Goal: Browse casually: Explore the website without a specific task or goal

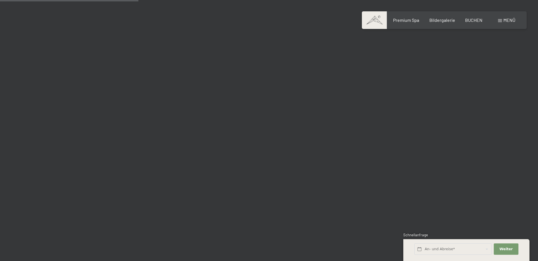
scroll to position [1842, 0]
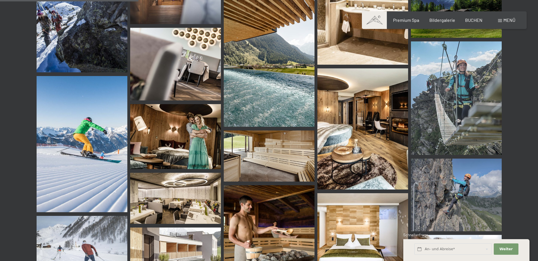
click at [444, 100] on img at bounding box center [456, 97] width 91 height 113
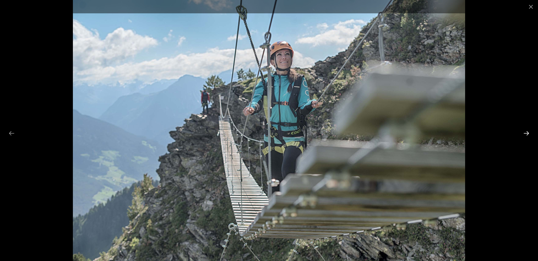
click at [527, 133] on button "Next slide" at bounding box center [526, 133] width 12 height 11
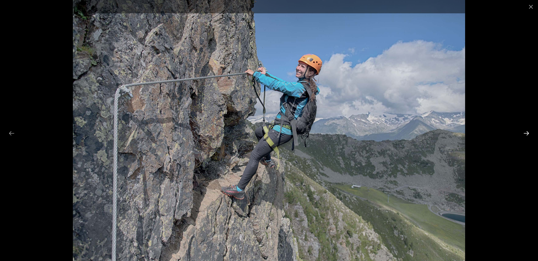
click at [527, 133] on button "Next slide" at bounding box center [526, 133] width 12 height 11
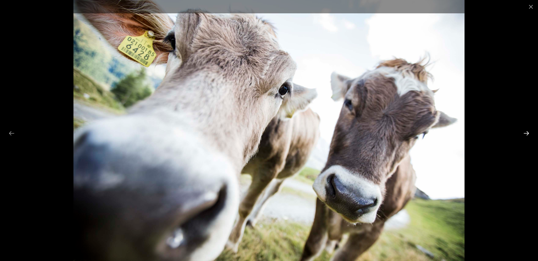
click at [527, 133] on button "Next slide" at bounding box center [526, 133] width 12 height 11
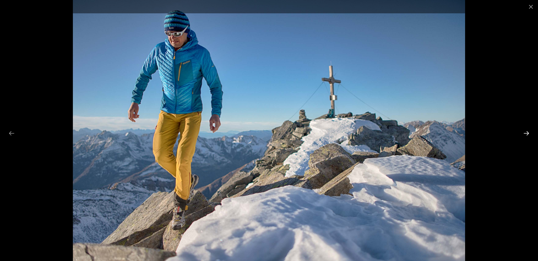
click at [527, 133] on button "Next slide" at bounding box center [526, 133] width 12 height 11
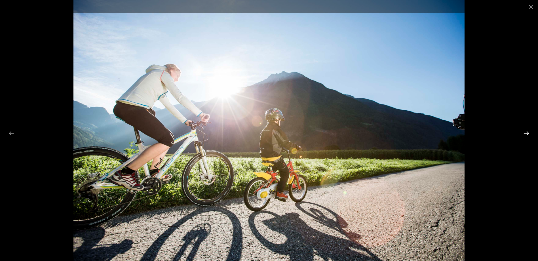
click at [527, 133] on button "Next slide" at bounding box center [526, 133] width 12 height 11
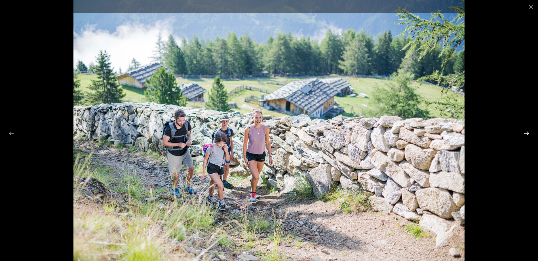
click at [527, 133] on button "Next slide" at bounding box center [526, 133] width 12 height 11
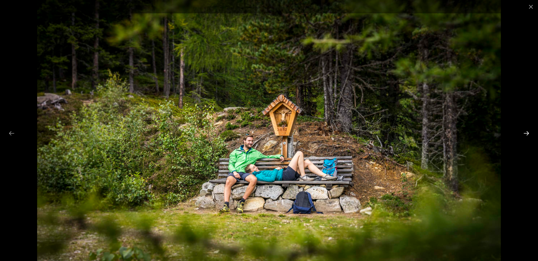
click at [527, 133] on button "Next slide" at bounding box center [526, 133] width 12 height 11
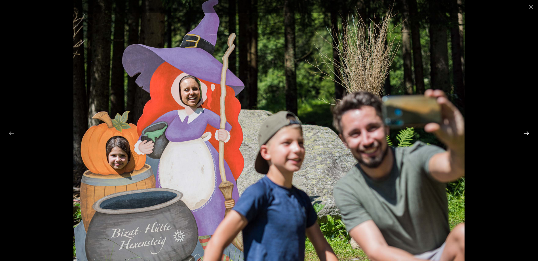
click at [527, 133] on button "Next slide" at bounding box center [526, 133] width 12 height 11
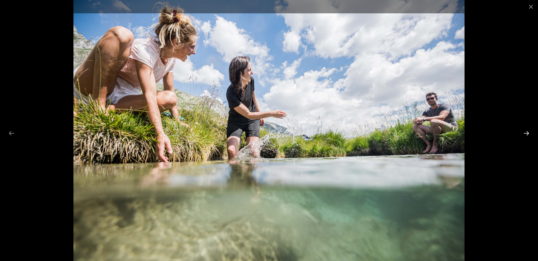
click at [527, 133] on button "Next slide" at bounding box center [526, 133] width 12 height 11
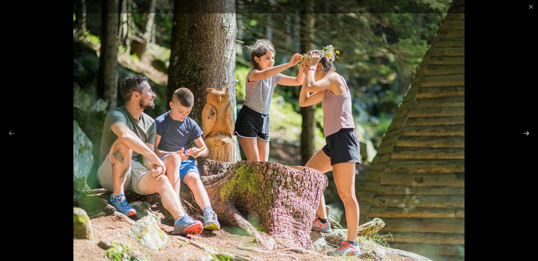
click at [527, 133] on button "Next slide" at bounding box center [526, 133] width 12 height 11
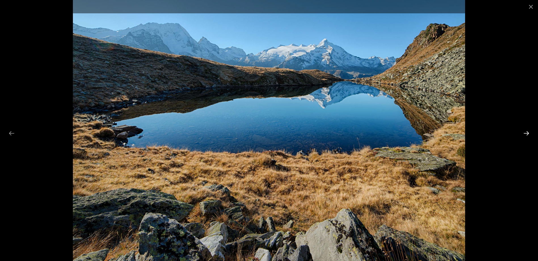
click at [527, 133] on button "Next slide" at bounding box center [526, 133] width 12 height 11
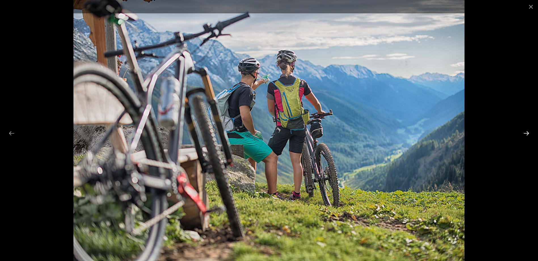
click at [527, 133] on button "Next slide" at bounding box center [526, 133] width 12 height 11
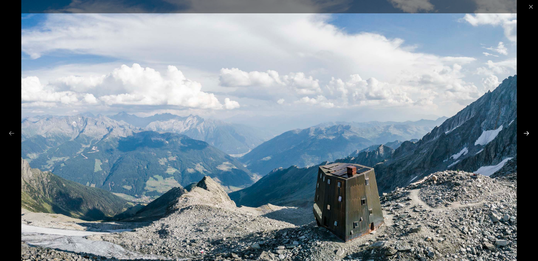
click at [527, 133] on button "Next slide" at bounding box center [526, 133] width 12 height 11
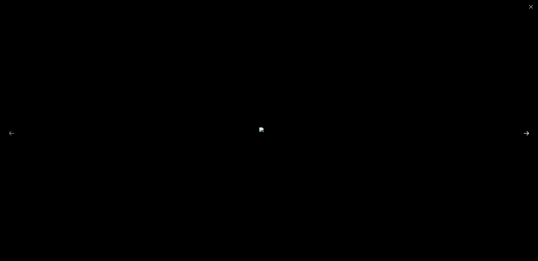
click at [527, 133] on button "Next slide" at bounding box center [526, 133] width 12 height 11
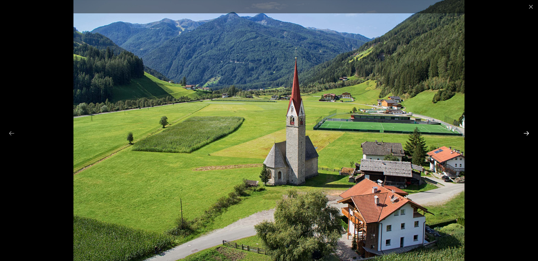
click at [529, 133] on button "Next slide" at bounding box center [526, 133] width 12 height 11
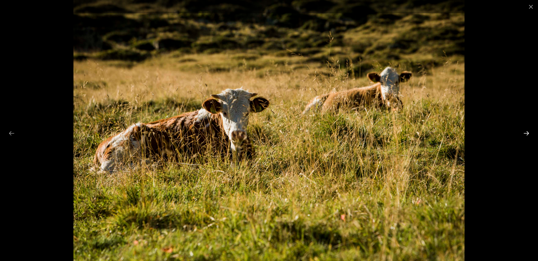
click at [529, 133] on button "Next slide" at bounding box center [526, 133] width 12 height 11
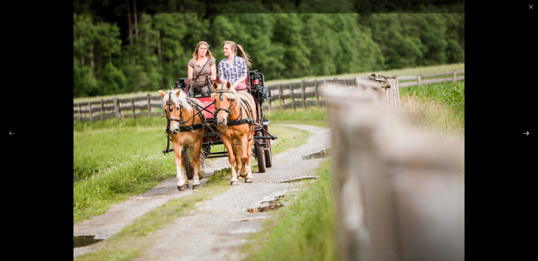
click at [529, 133] on button "Next slide" at bounding box center [526, 133] width 12 height 11
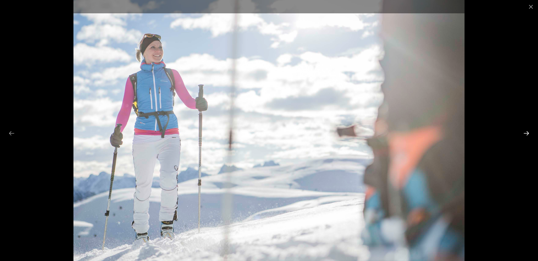
click at [529, 133] on button "Next slide" at bounding box center [526, 133] width 12 height 11
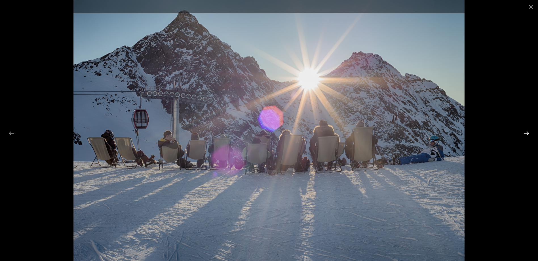
click at [529, 133] on button "Next slide" at bounding box center [526, 133] width 12 height 11
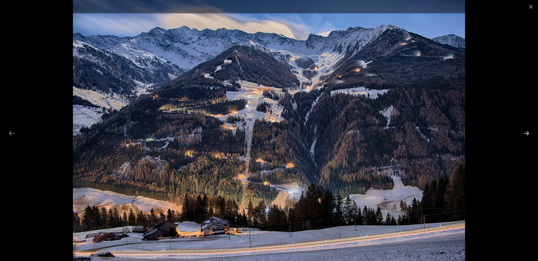
click at [529, 133] on button "Next slide" at bounding box center [526, 133] width 12 height 11
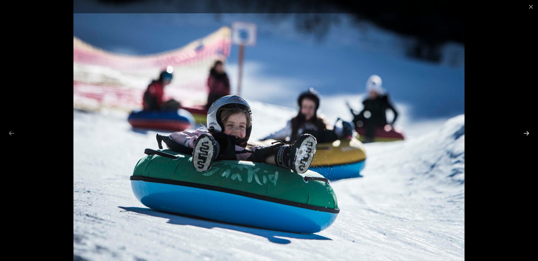
click at [529, 133] on button "Next slide" at bounding box center [526, 133] width 12 height 11
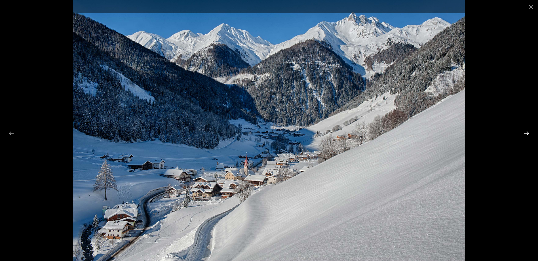
click at [529, 133] on button "Next slide" at bounding box center [526, 133] width 12 height 11
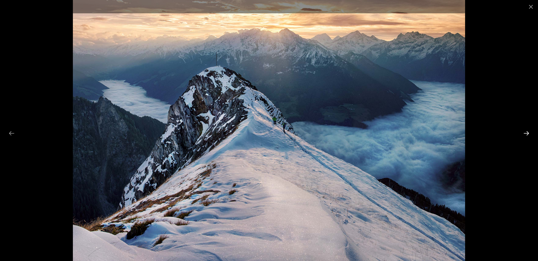
click at [528, 133] on button "Next slide" at bounding box center [526, 133] width 12 height 11
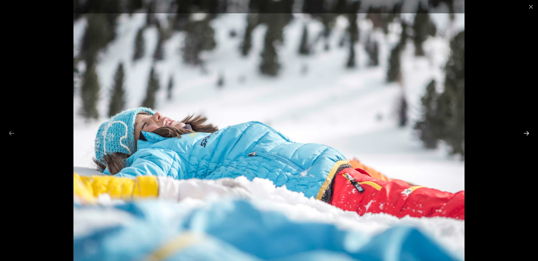
click at [528, 133] on button "Next slide" at bounding box center [526, 133] width 12 height 11
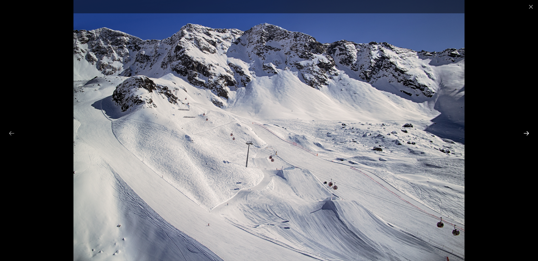
click at [528, 133] on button "Next slide" at bounding box center [526, 133] width 12 height 11
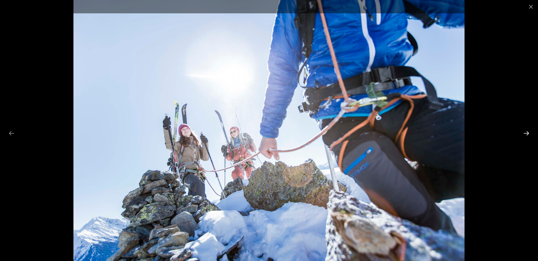
click at [528, 133] on button "Next slide" at bounding box center [526, 133] width 12 height 11
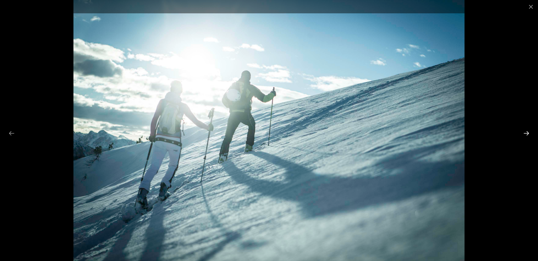
click at [528, 133] on button "Next slide" at bounding box center [526, 133] width 12 height 11
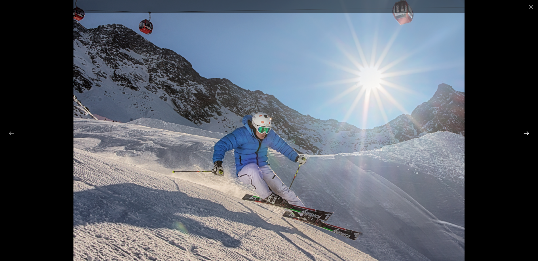
click at [528, 133] on button "Next slide" at bounding box center [526, 133] width 12 height 11
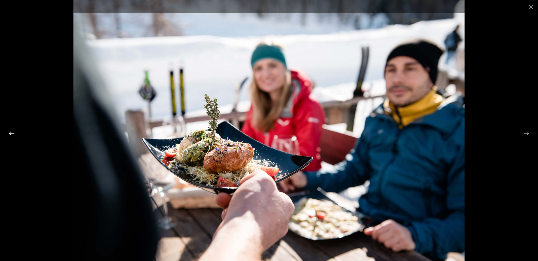
click at [12, 133] on button "Previous slide" at bounding box center [12, 133] width 12 height 11
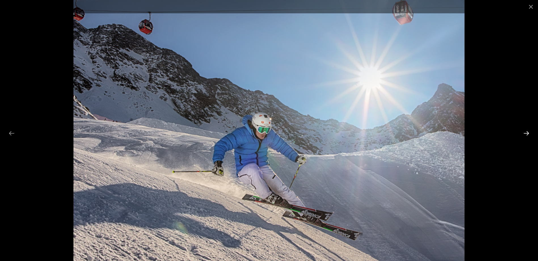
click at [525, 134] on button "Next slide" at bounding box center [526, 133] width 12 height 11
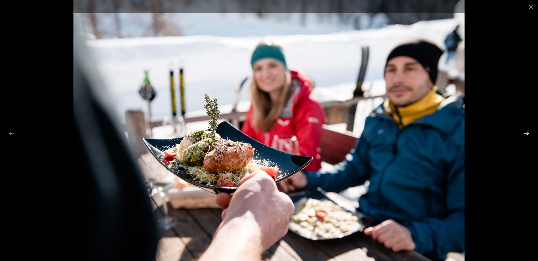
click at [523, 136] on button "Next slide" at bounding box center [526, 133] width 12 height 11
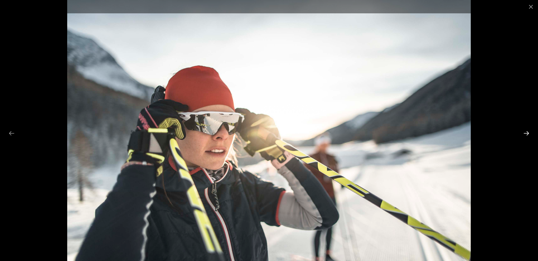
click at [525, 133] on button "Next slide" at bounding box center [526, 133] width 12 height 11
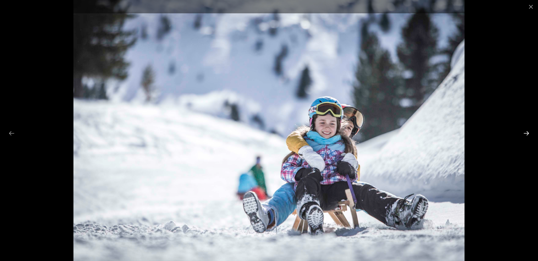
click at [525, 133] on button "Next slide" at bounding box center [526, 133] width 12 height 11
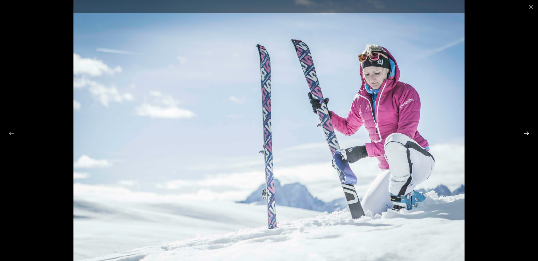
click at [525, 133] on button "Next slide" at bounding box center [526, 133] width 12 height 11
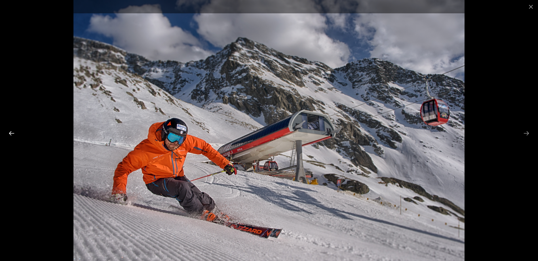
click at [10, 132] on button "Previous slide" at bounding box center [12, 133] width 12 height 11
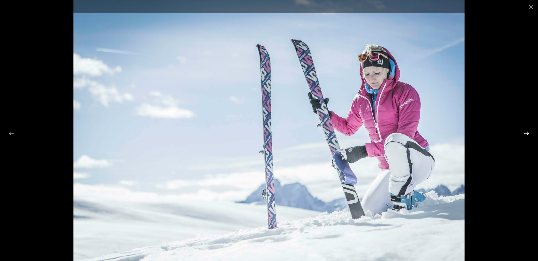
click at [529, 133] on button "Next slide" at bounding box center [526, 133] width 12 height 11
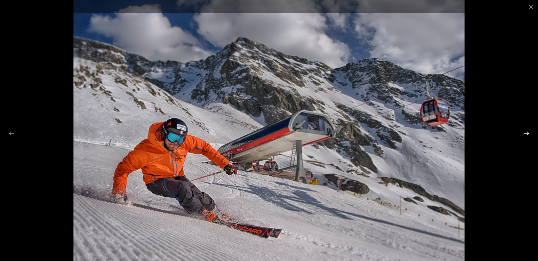
click at [529, 133] on button "Next slide" at bounding box center [526, 133] width 12 height 11
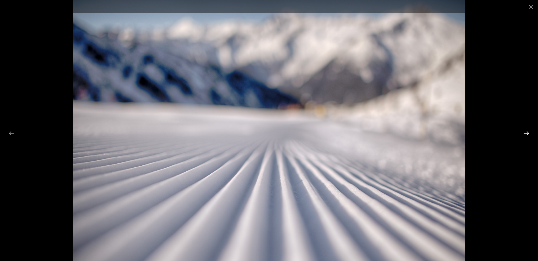
click at [529, 133] on button "Next slide" at bounding box center [526, 133] width 12 height 11
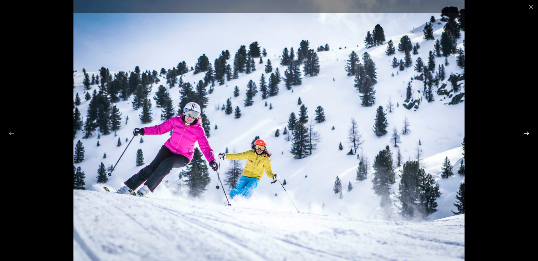
click at [529, 133] on button "Next slide" at bounding box center [526, 133] width 12 height 11
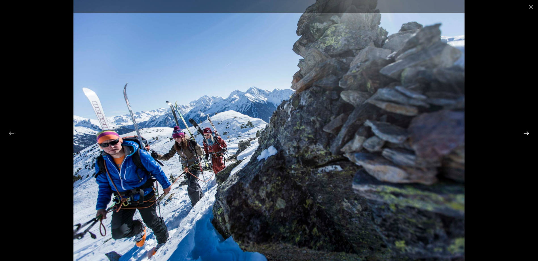
click at [529, 133] on button "Next slide" at bounding box center [526, 133] width 12 height 11
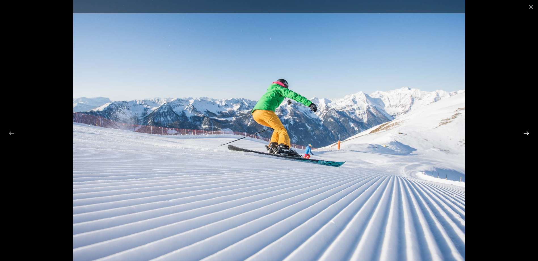
click at [529, 133] on button "Next slide" at bounding box center [526, 133] width 12 height 11
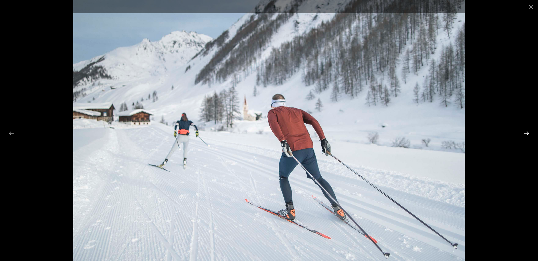
click at [529, 133] on button "Next slide" at bounding box center [526, 133] width 12 height 11
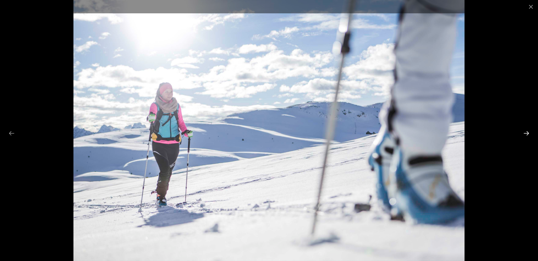
click at [529, 133] on button "Next slide" at bounding box center [526, 133] width 12 height 11
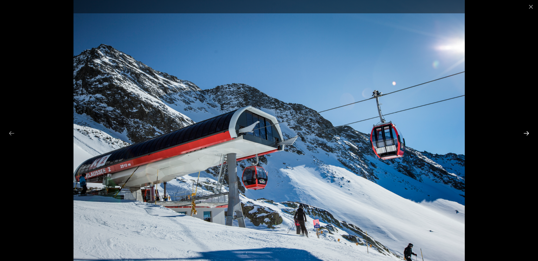
click at [529, 133] on button "Next slide" at bounding box center [526, 133] width 12 height 11
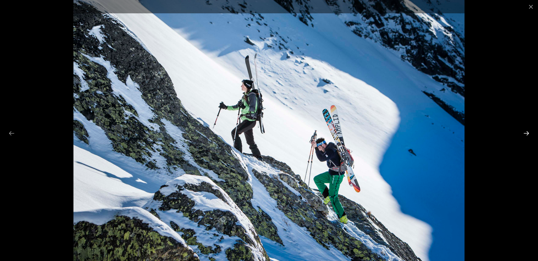
click at [529, 133] on button "Next slide" at bounding box center [526, 133] width 12 height 11
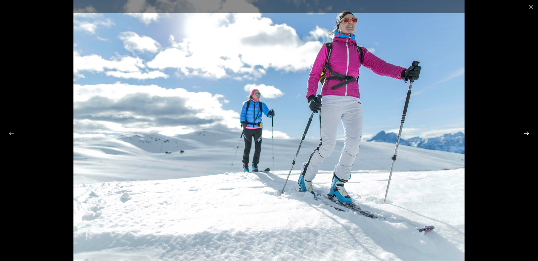
click at [529, 133] on button "Next slide" at bounding box center [526, 133] width 12 height 11
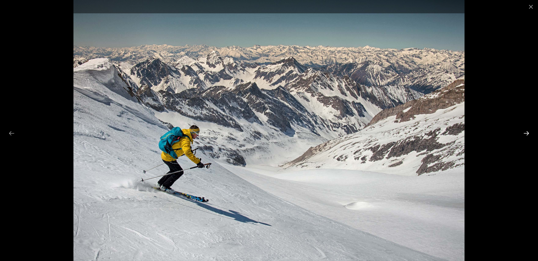
click at [529, 133] on button "Next slide" at bounding box center [526, 133] width 12 height 11
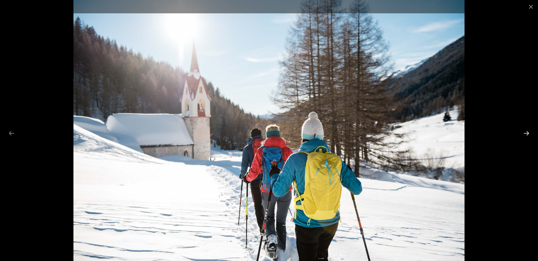
click at [529, 133] on button "Next slide" at bounding box center [526, 133] width 12 height 11
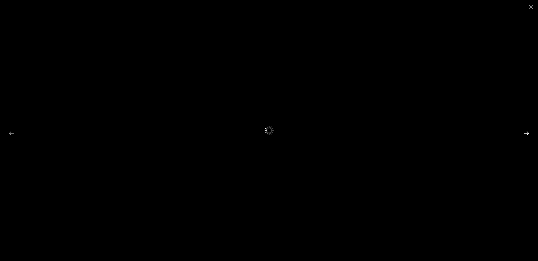
click at [529, 133] on button "Next slide" at bounding box center [526, 133] width 12 height 11
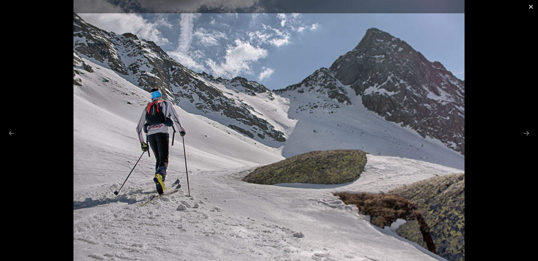
click at [529, 9] on button "Close gallery" at bounding box center [530, 6] width 14 height 13
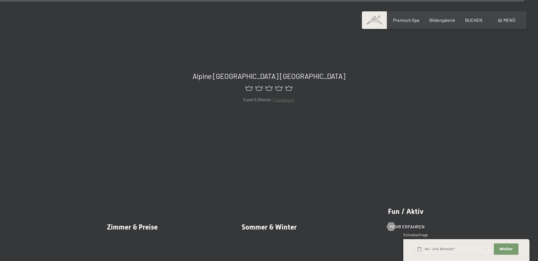
scroll to position [6972, 0]
